Goal: Task Accomplishment & Management: Manage account settings

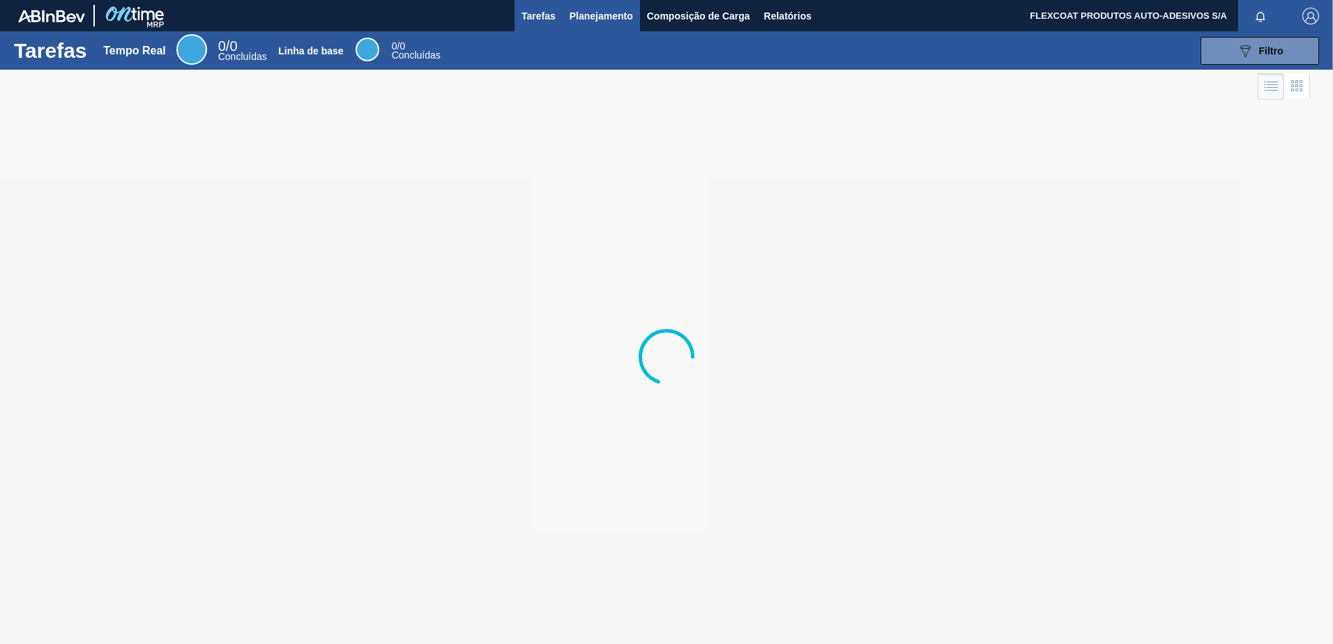
click at [582, 13] on span "Planejamento" at bounding box center [600, 16] width 63 height 17
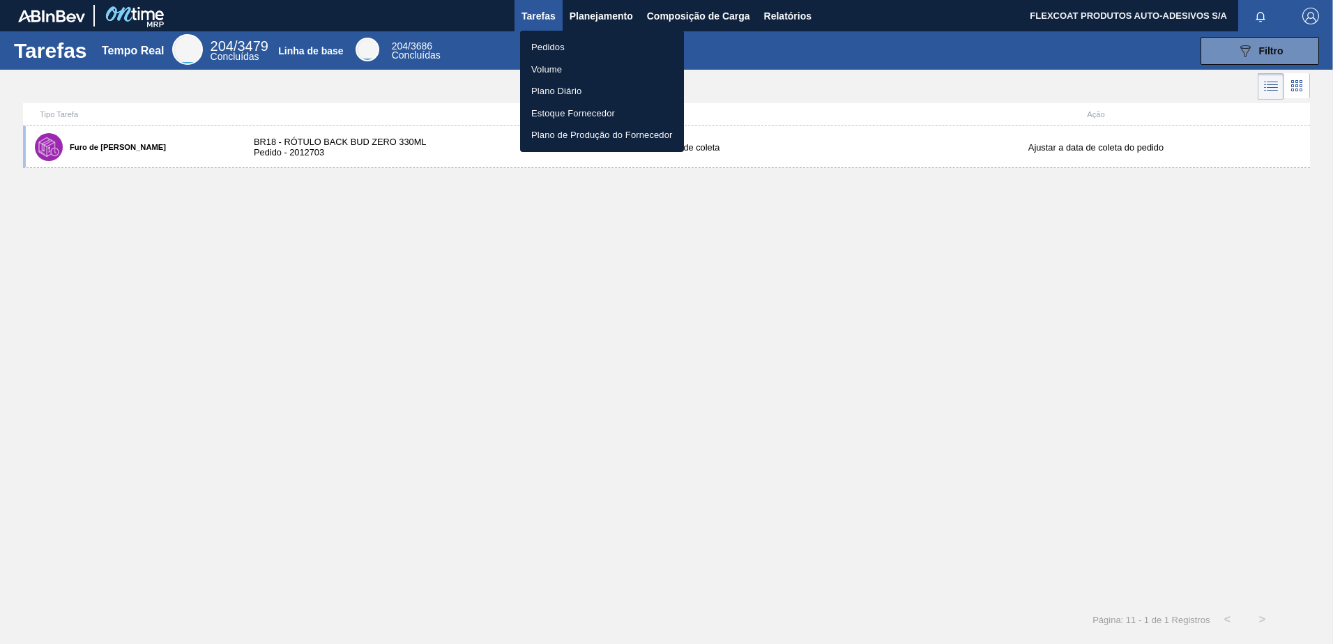
click at [537, 49] on li "Pedidos" at bounding box center [602, 47] width 164 height 22
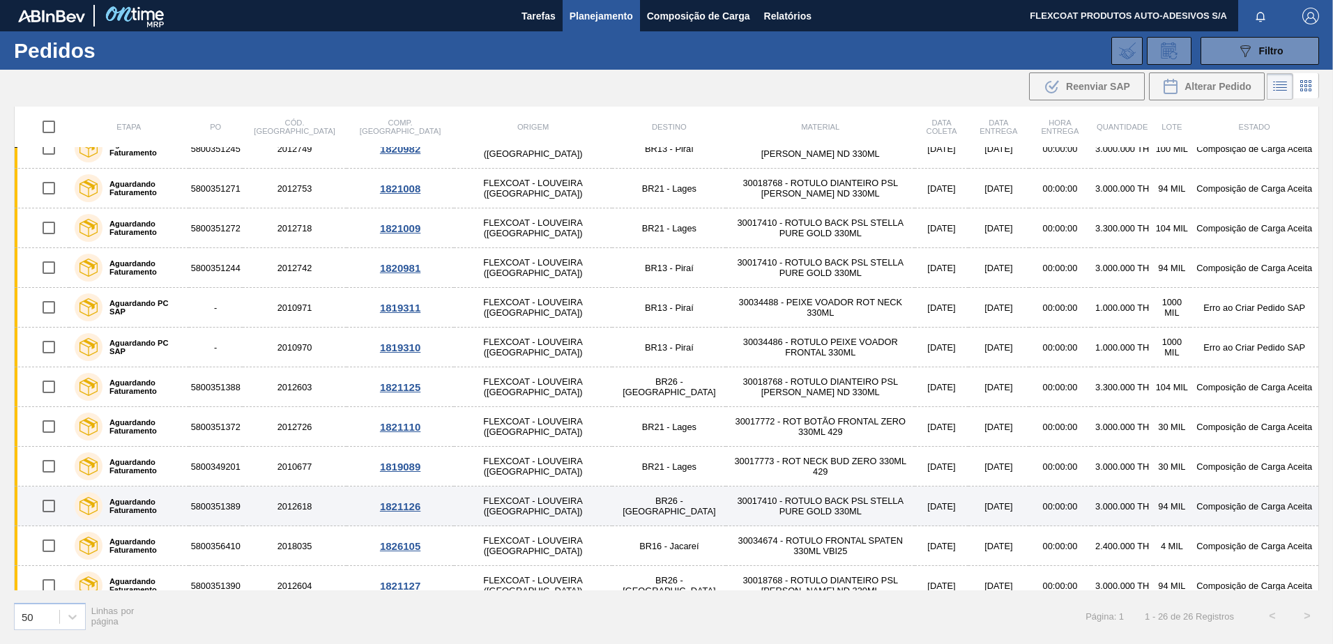
scroll to position [452, 0]
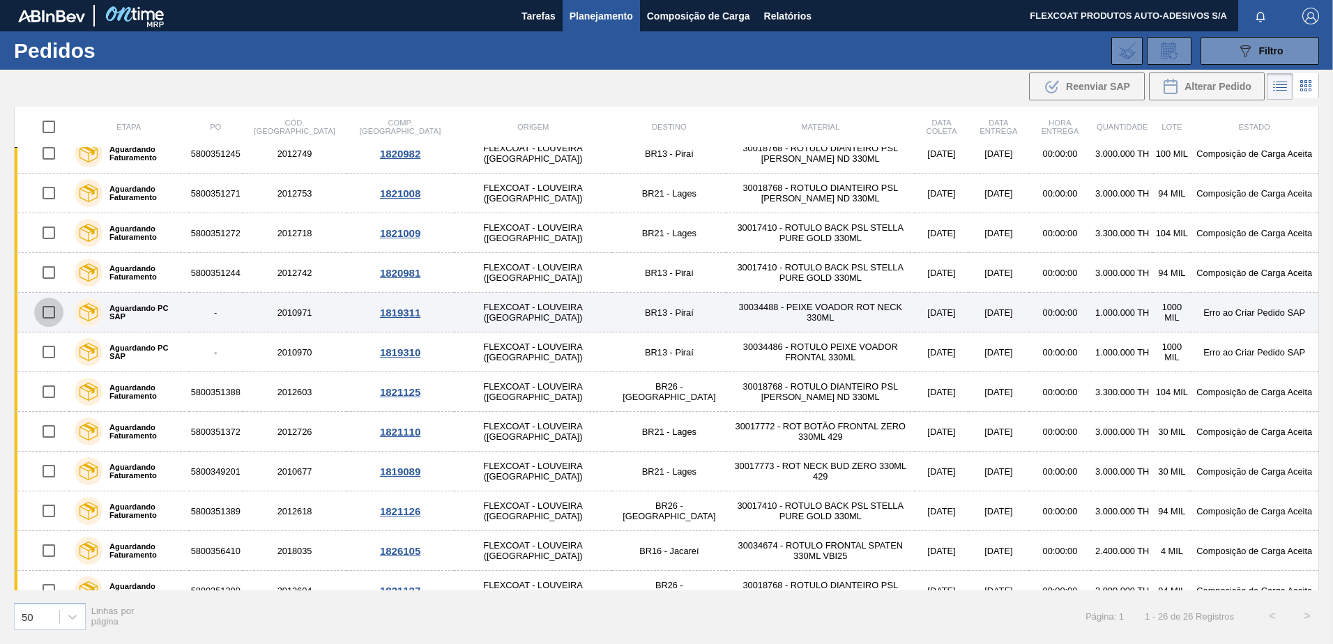
click at [52, 312] on input "checkbox" at bounding box center [48, 312] width 29 height 29
checkbox input "true"
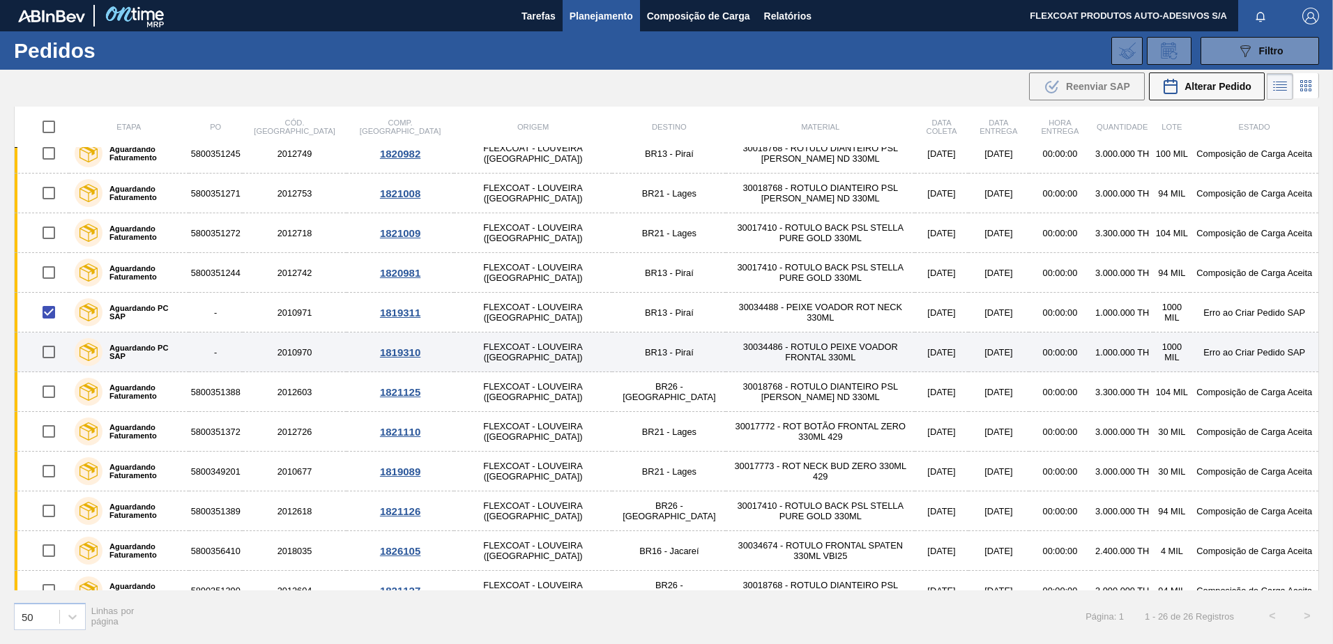
click at [54, 349] on input "checkbox" at bounding box center [48, 351] width 29 height 29
checkbox input "true"
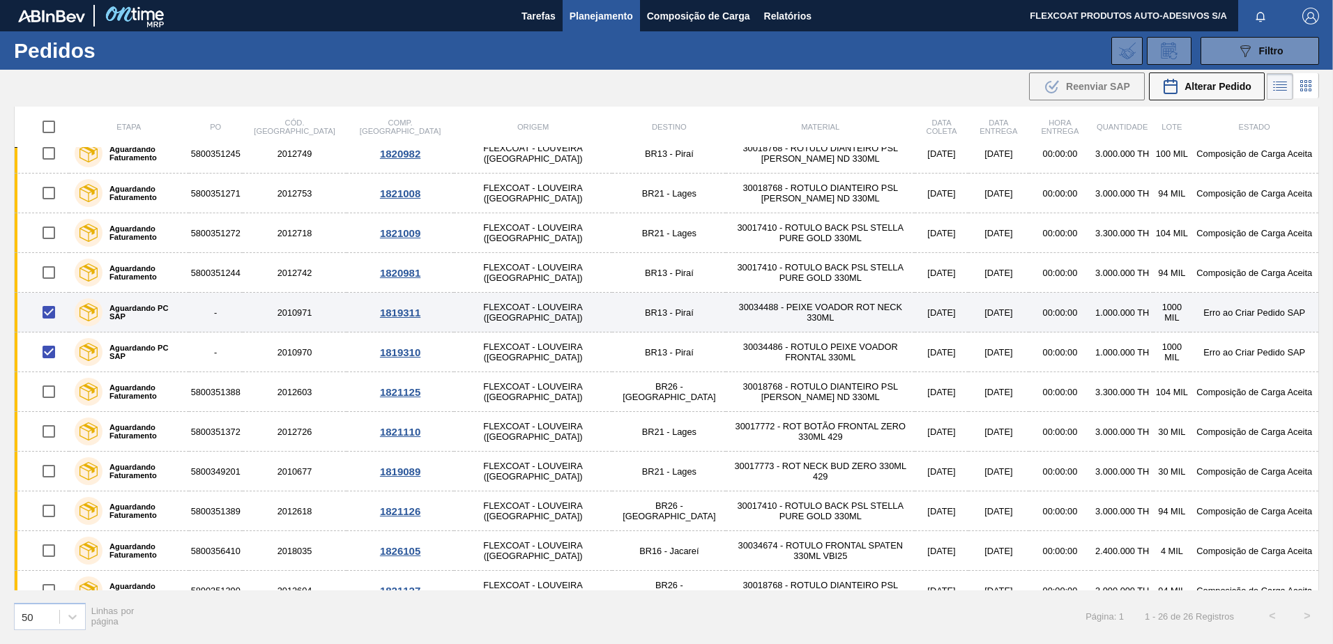
click at [158, 311] on label "Aguardando PC SAP" at bounding box center [142, 312] width 81 height 17
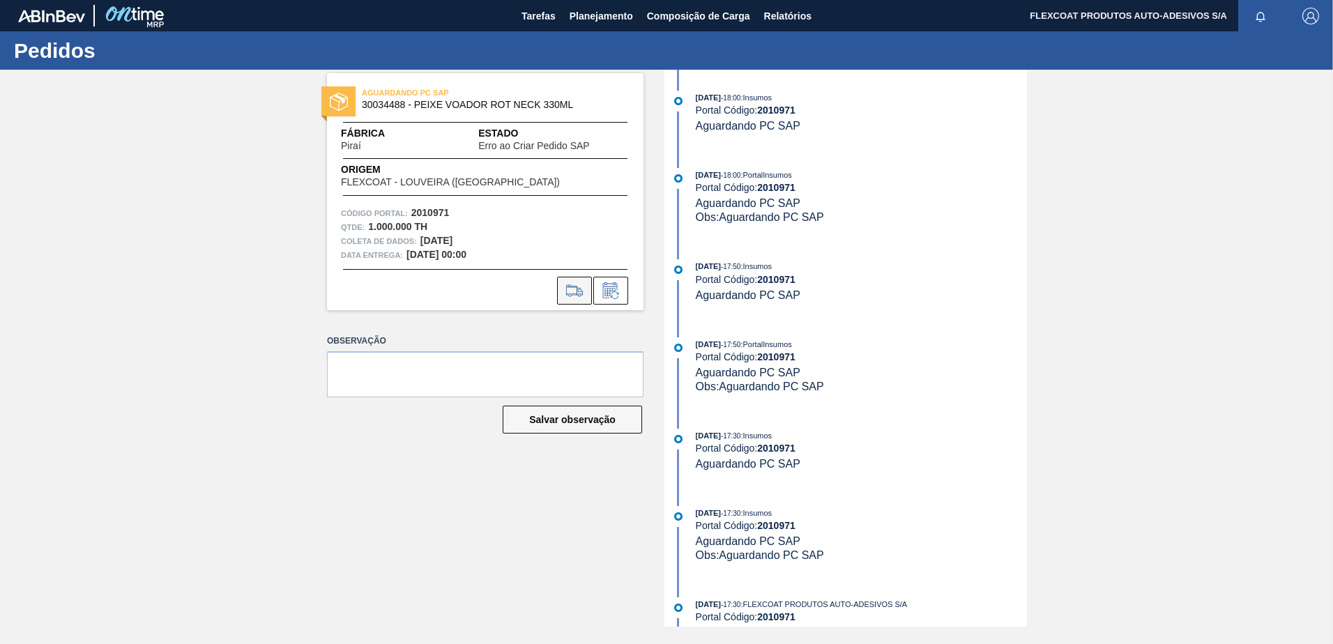
click at [574, 289] on icon at bounding box center [574, 290] width 22 height 17
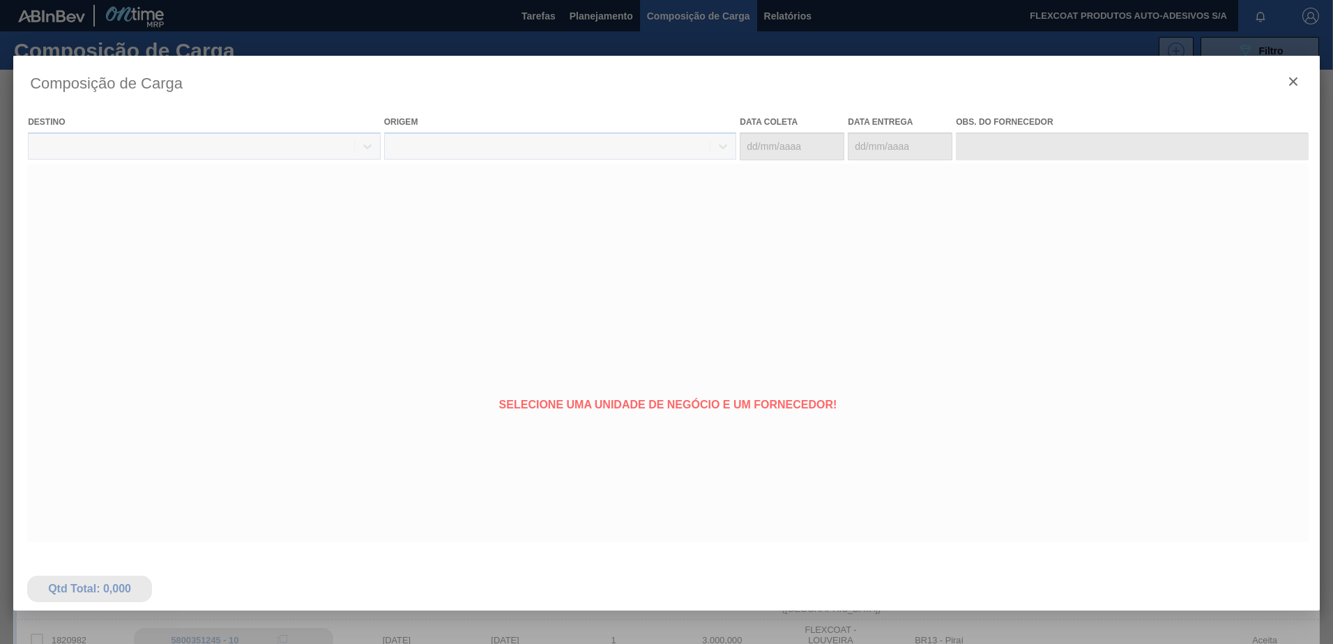
type coleta "[DATE]"
type entrega "[DATE]"
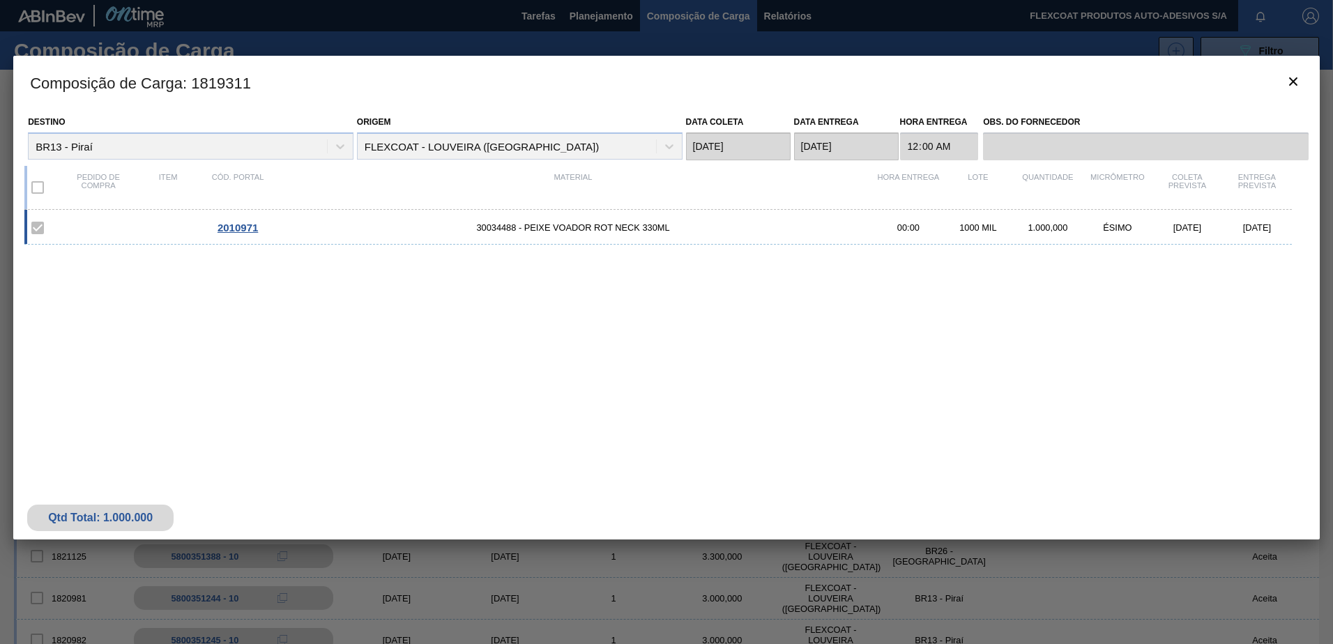
click at [568, 228] on span "30034488 - PEIXE VOADOR ROT NECK 330ML" at bounding box center [573, 227] width 601 height 10
click at [235, 233] on span "2010971" at bounding box center [237, 228] width 40 height 12
